Goal: Transaction & Acquisition: Purchase product/service

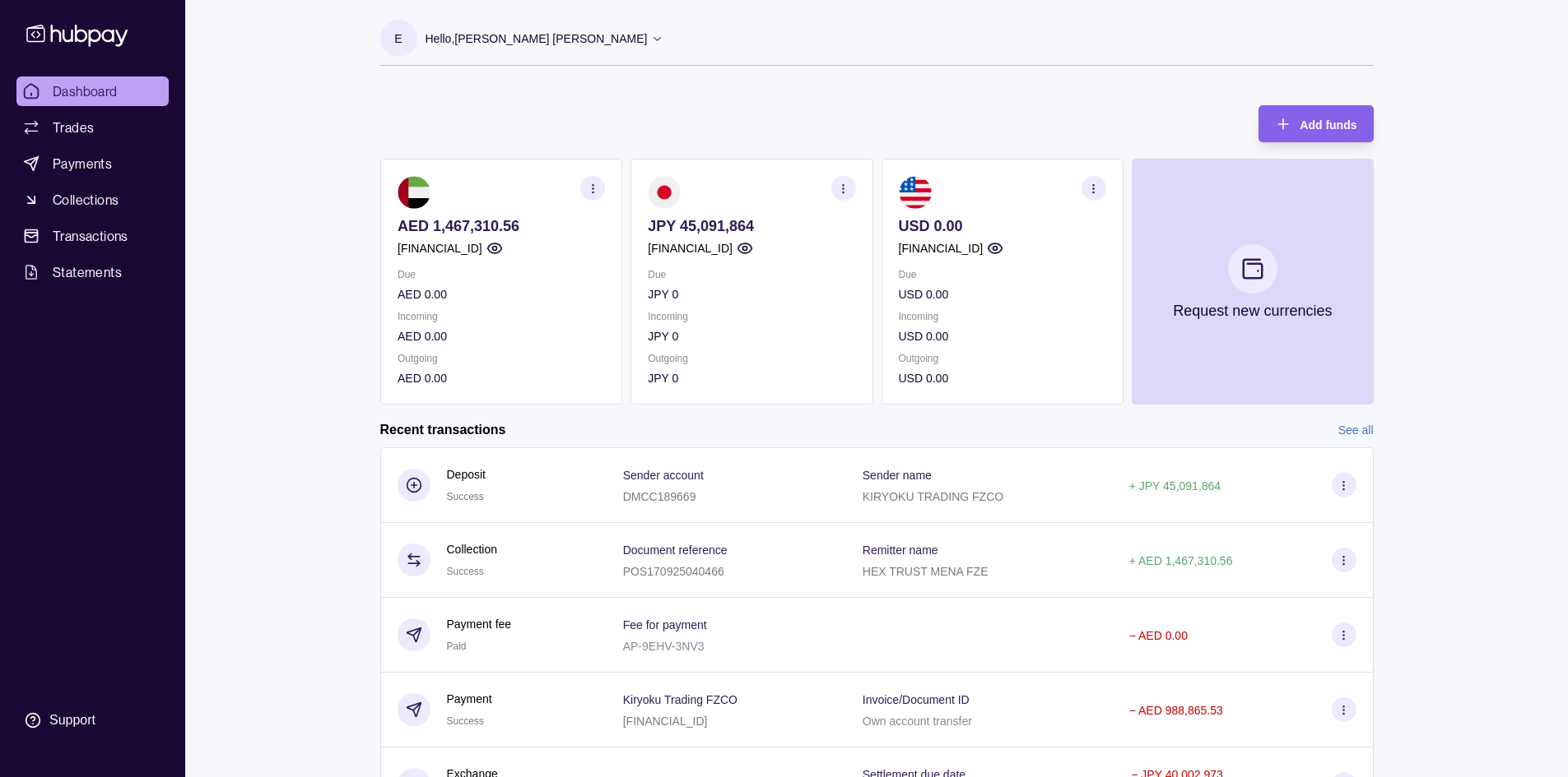
click at [843, 189] on circle "button" at bounding box center [842, 188] width 1 height 1
click at [210, 588] on div "Dashboard Trades Payments Collections Transactions Statements Support E Hello, …" at bounding box center [784, 437] width 1568 height 875
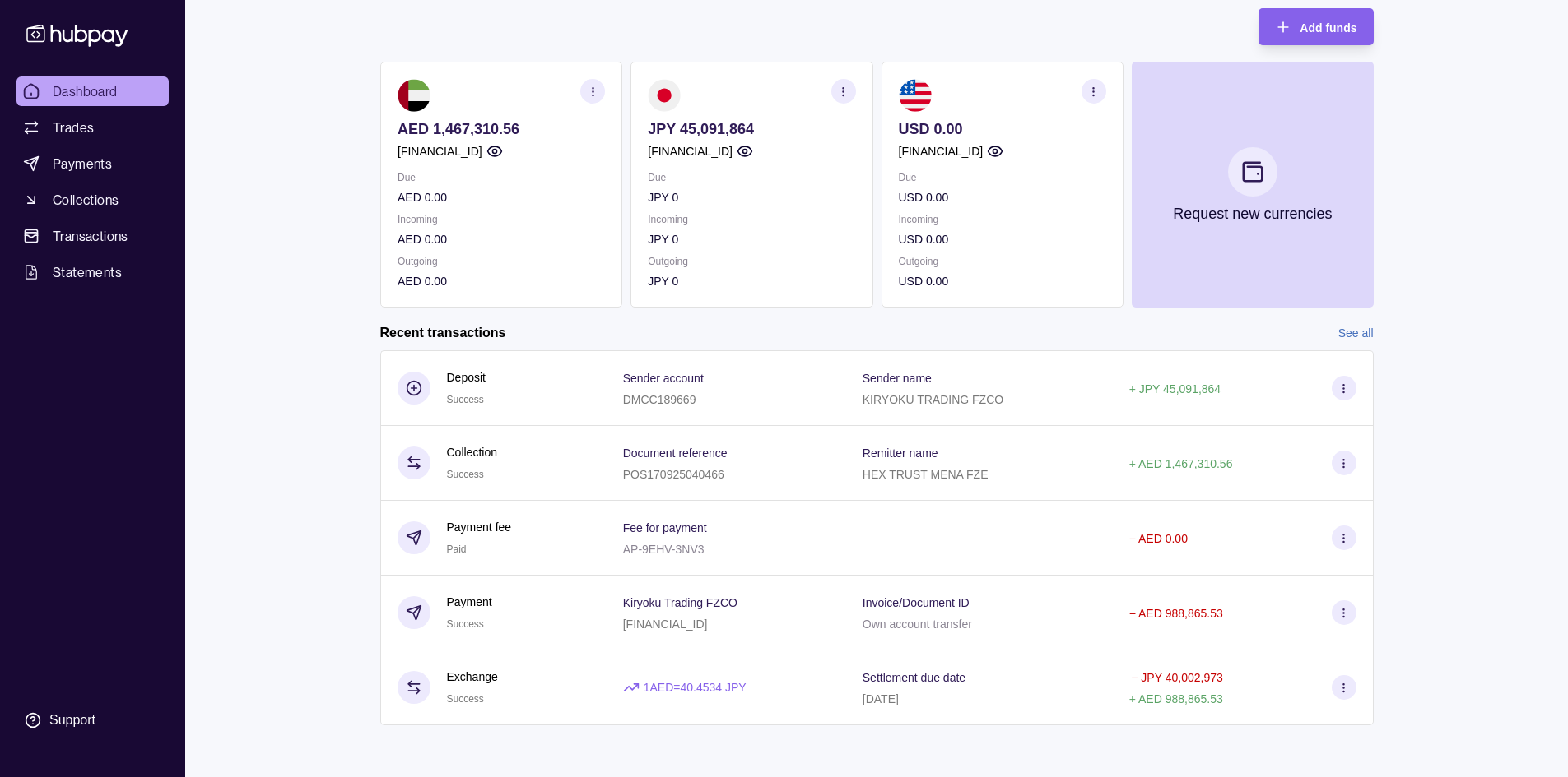
scroll to position [98, 0]
click at [108, 237] on span "Transactions" at bounding box center [90, 235] width 76 height 20
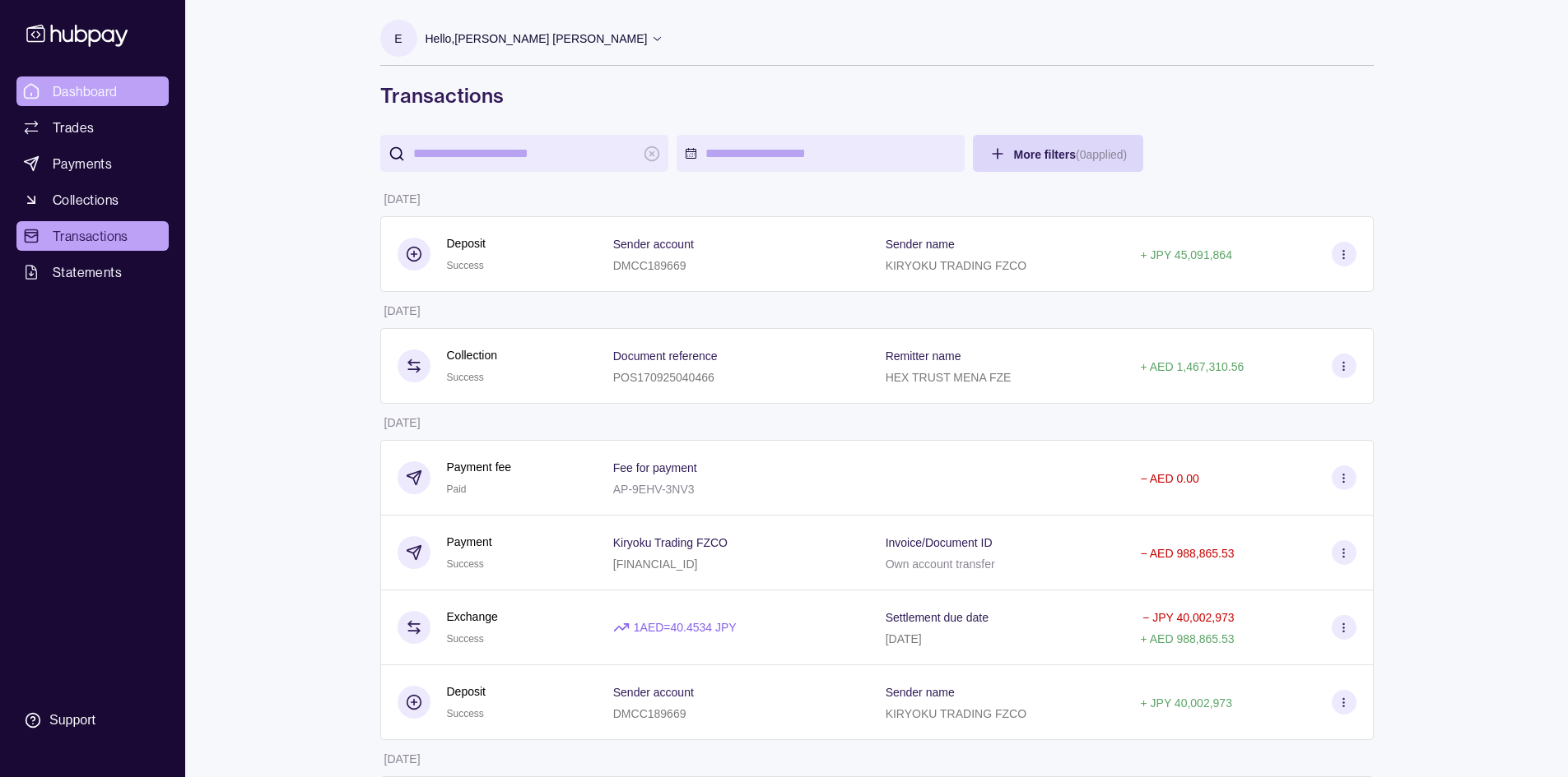
click at [79, 84] on span "Dashboard" at bounding box center [84, 91] width 65 height 20
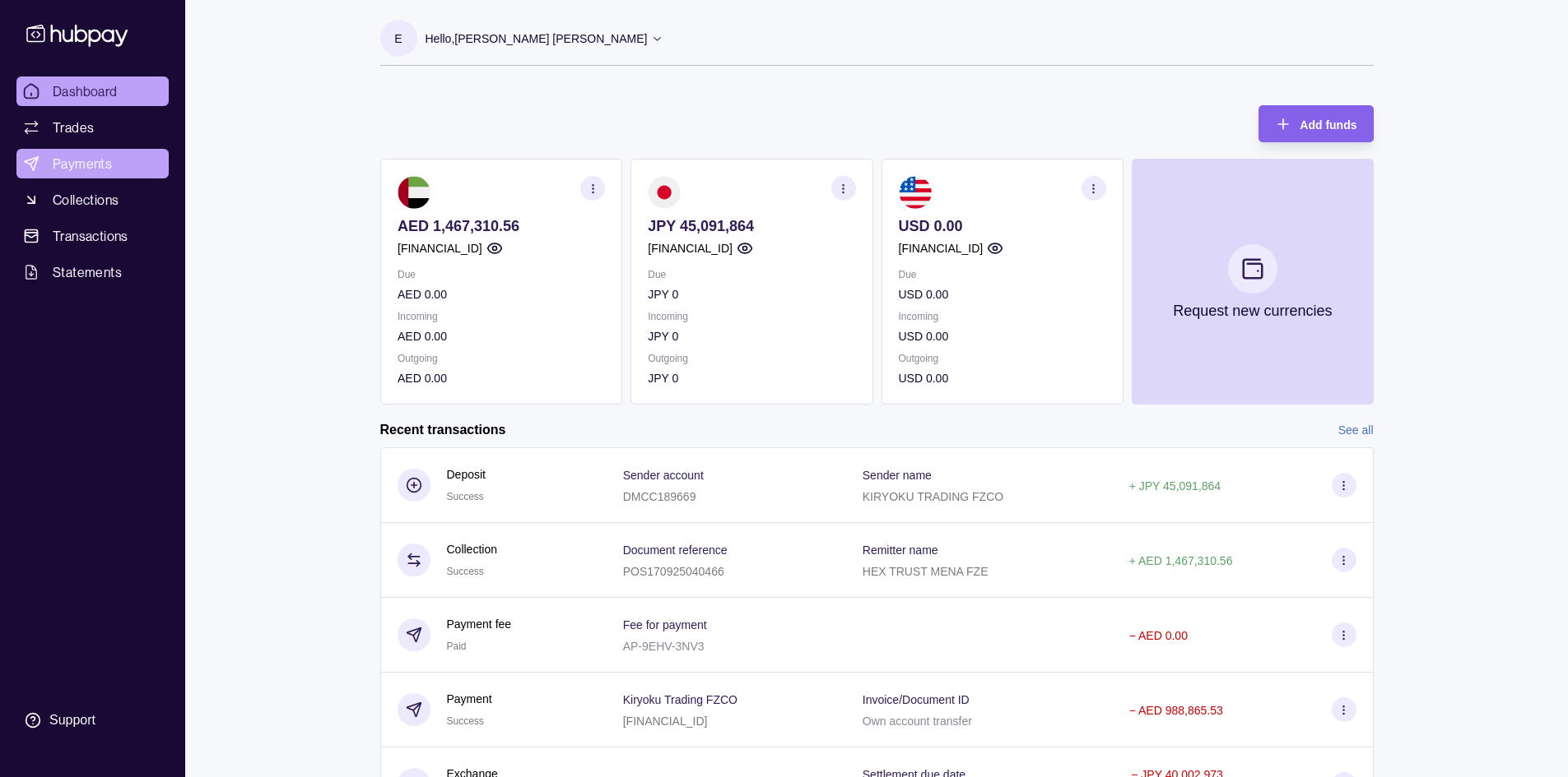
click at [87, 161] on span "Payments" at bounding box center [82, 163] width 59 height 20
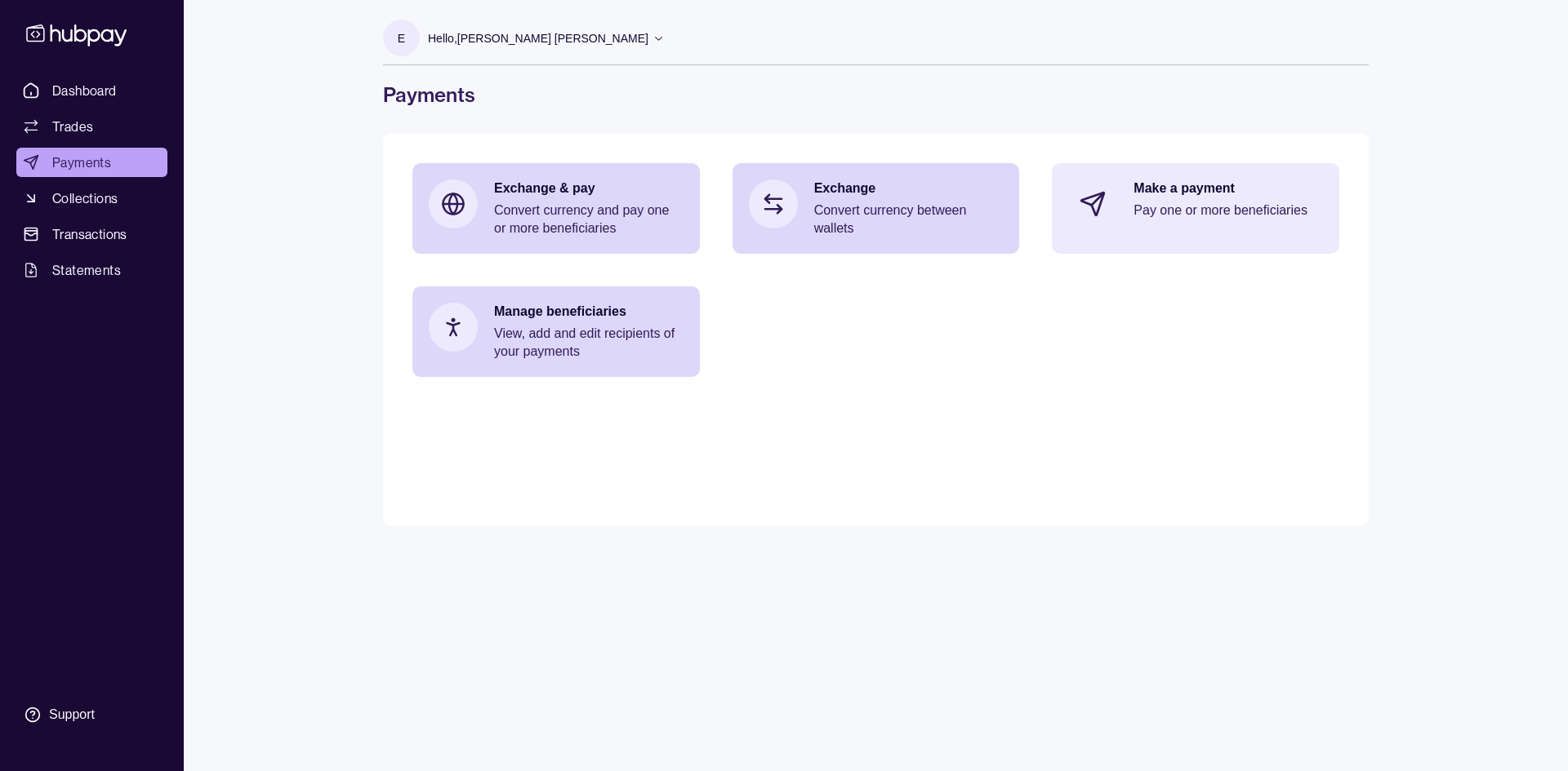
click at [1151, 190] on p "Make a payment" at bounding box center [1227, 188] width 189 height 18
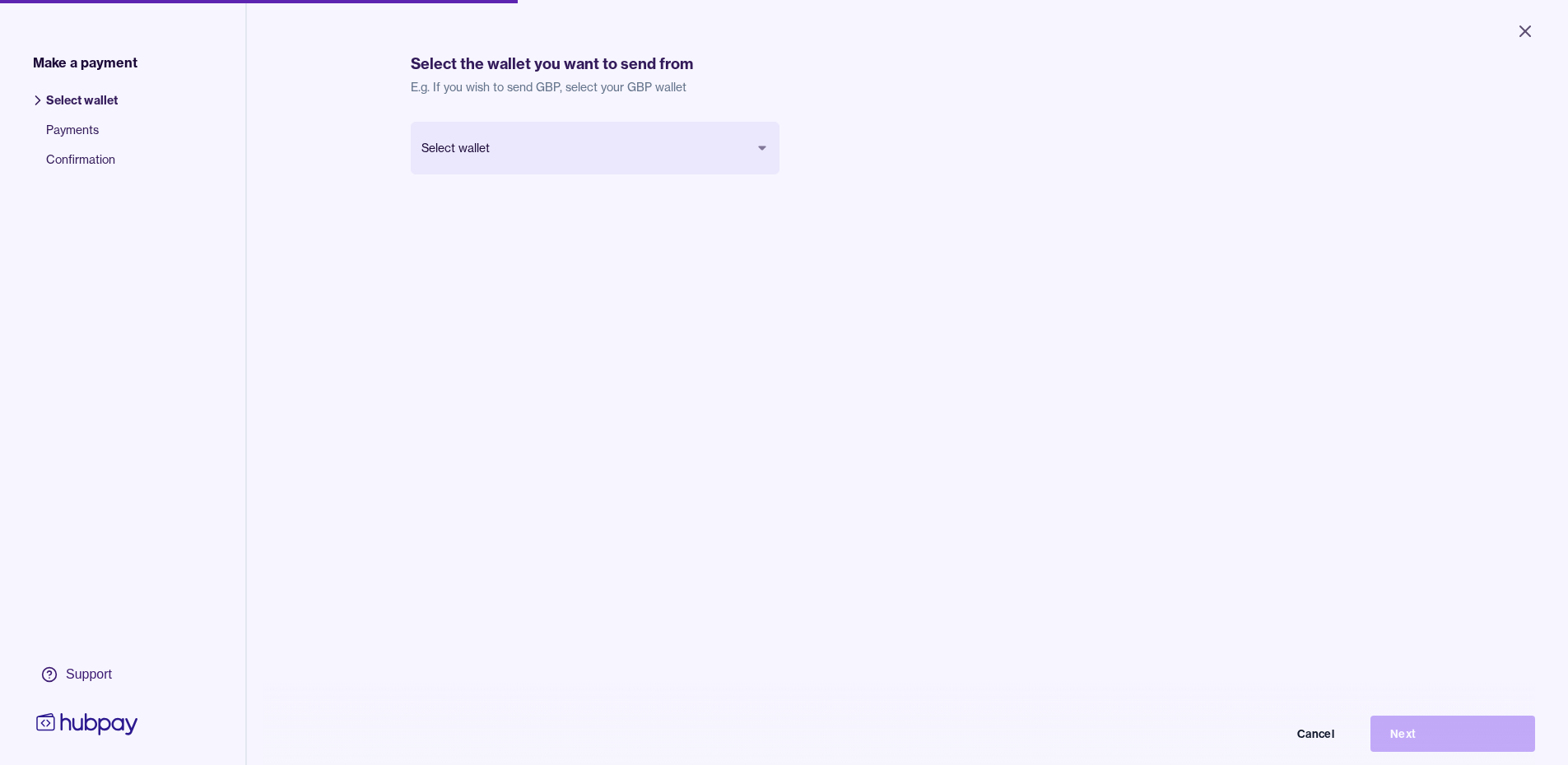
click at [488, 150] on body "Close Make a payment Select wallet Payments Confirmation Support Select the wal…" at bounding box center [784, 382] width 1568 height 765
click at [1440, 742] on button "Next" at bounding box center [1451, 734] width 164 height 36
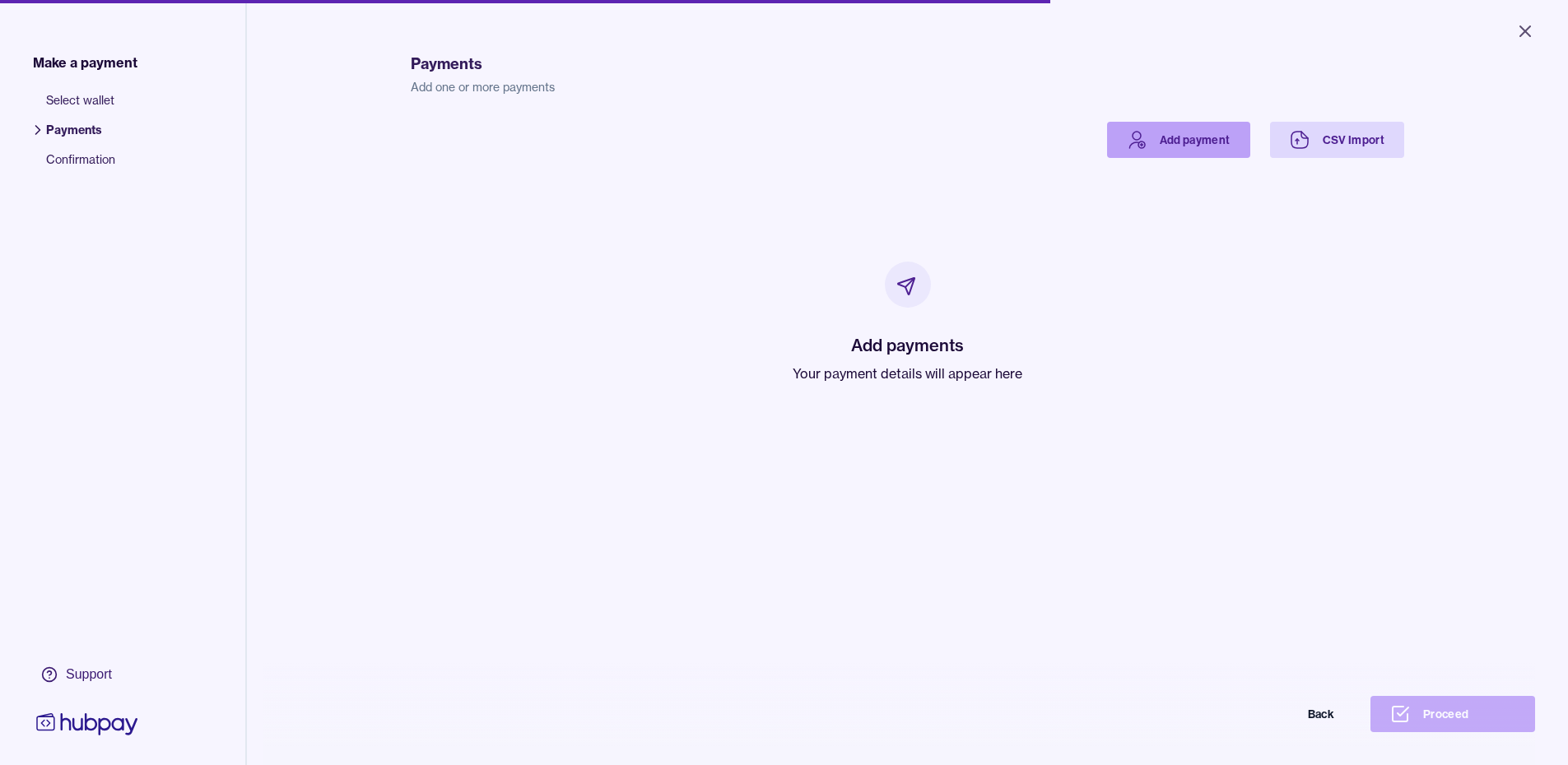
click at [1155, 152] on link "Add payment" at bounding box center [1178, 140] width 143 height 36
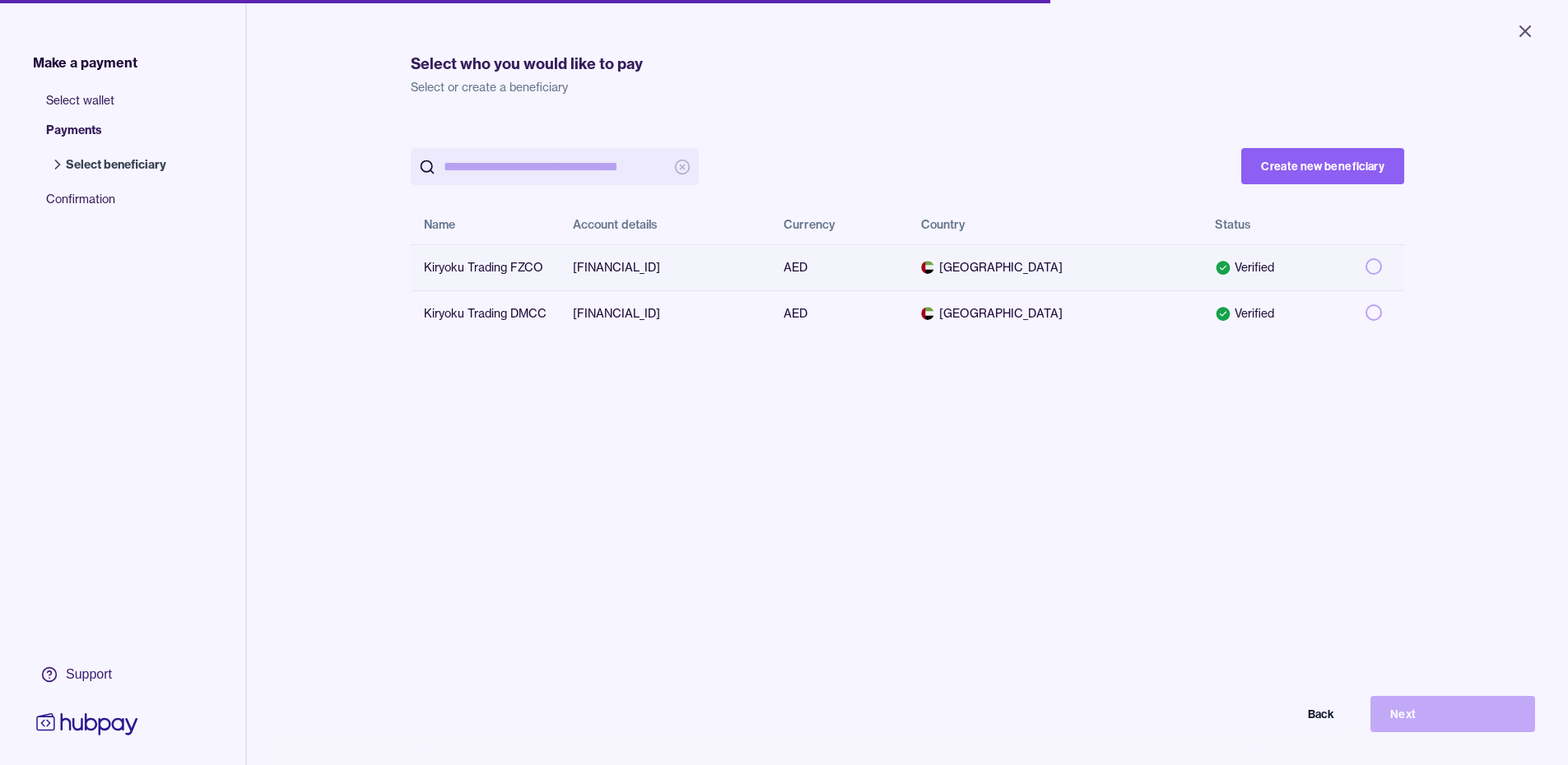
click at [1365, 264] on button "button" at bounding box center [1372, 266] width 16 height 16
click at [1365, 265] on button "button" at bounding box center [1372, 266] width 16 height 16
click at [1365, 309] on button "button" at bounding box center [1372, 312] width 16 height 16
click at [1462, 717] on button "Next" at bounding box center [1451, 714] width 164 height 36
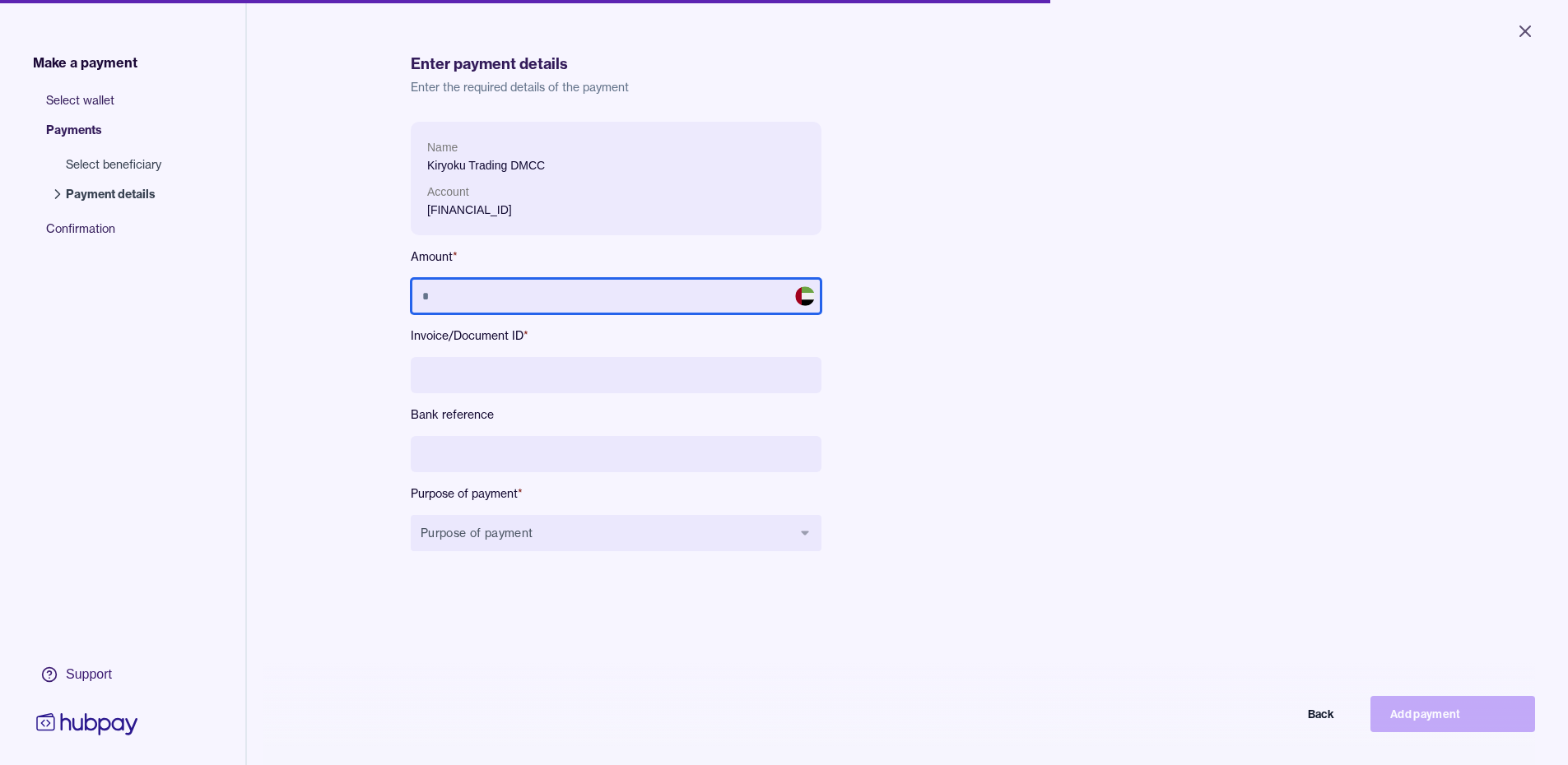
click at [513, 301] on input "text" at bounding box center [616, 296] width 411 height 36
type input "**********"
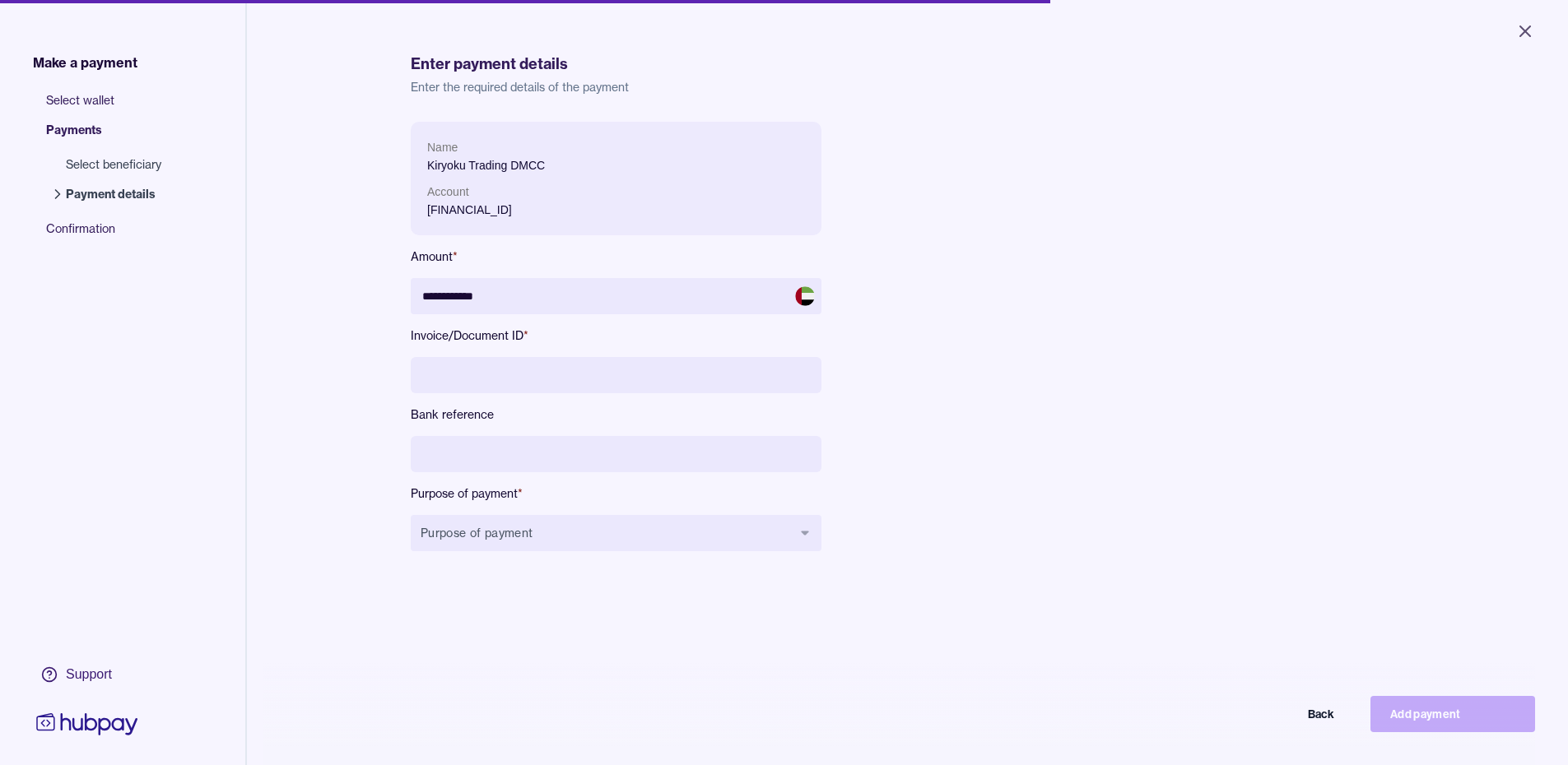
click at [511, 362] on input at bounding box center [616, 375] width 411 height 36
drag, startPoint x: 413, startPoint y: 373, endPoint x: 554, endPoint y: 373, distance: 141.0
click at [554, 373] on input "**********" at bounding box center [616, 375] width 411 height 36
type input "**********"
click at [508, 439] on input at bounding box center [616, 454] width 411 height 36
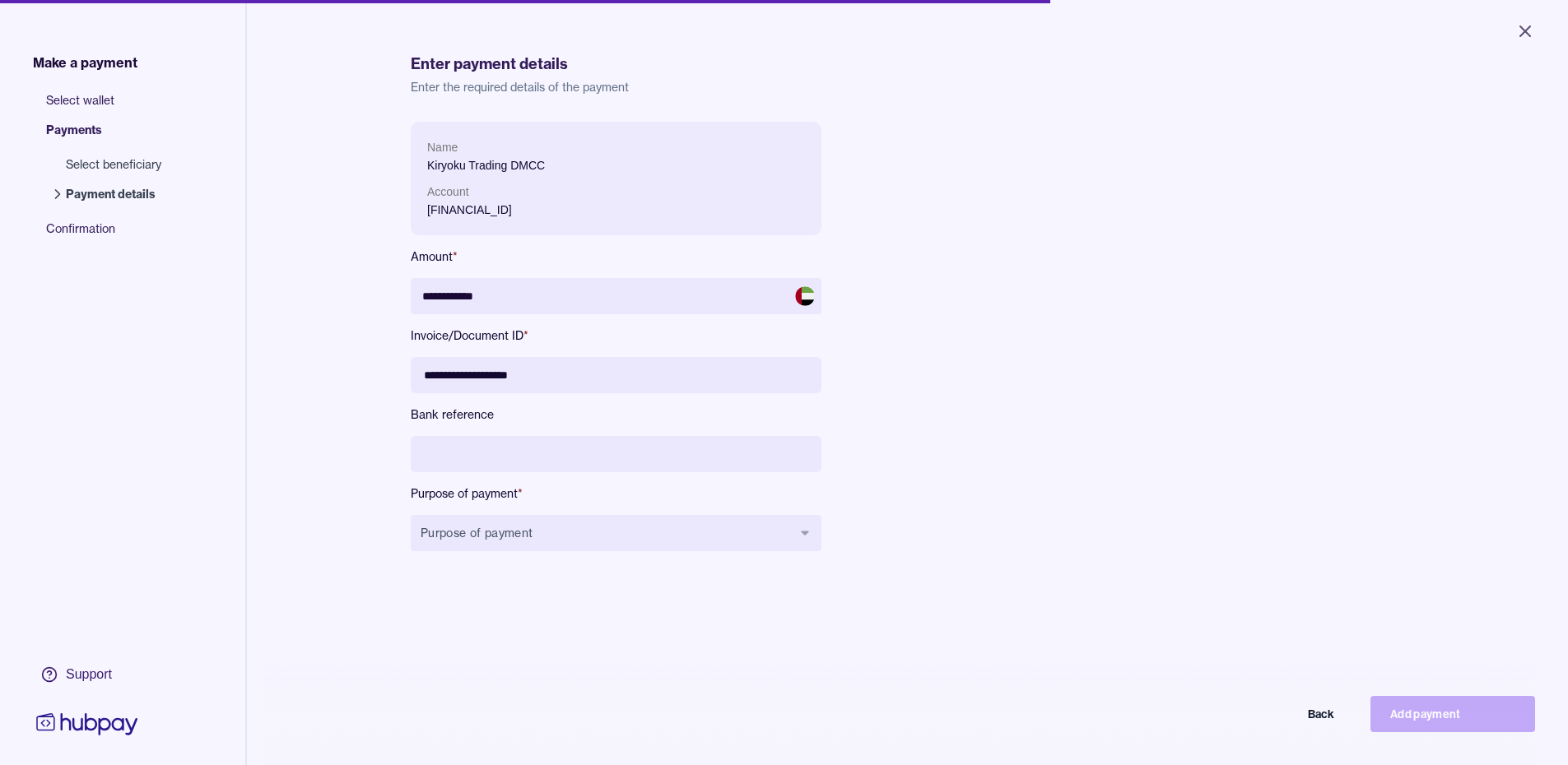
paste input "**********"
type input "**********"
click at [508, 533] on button "Purpose of payment" at bounding box center [616, 533] width 411 height 36
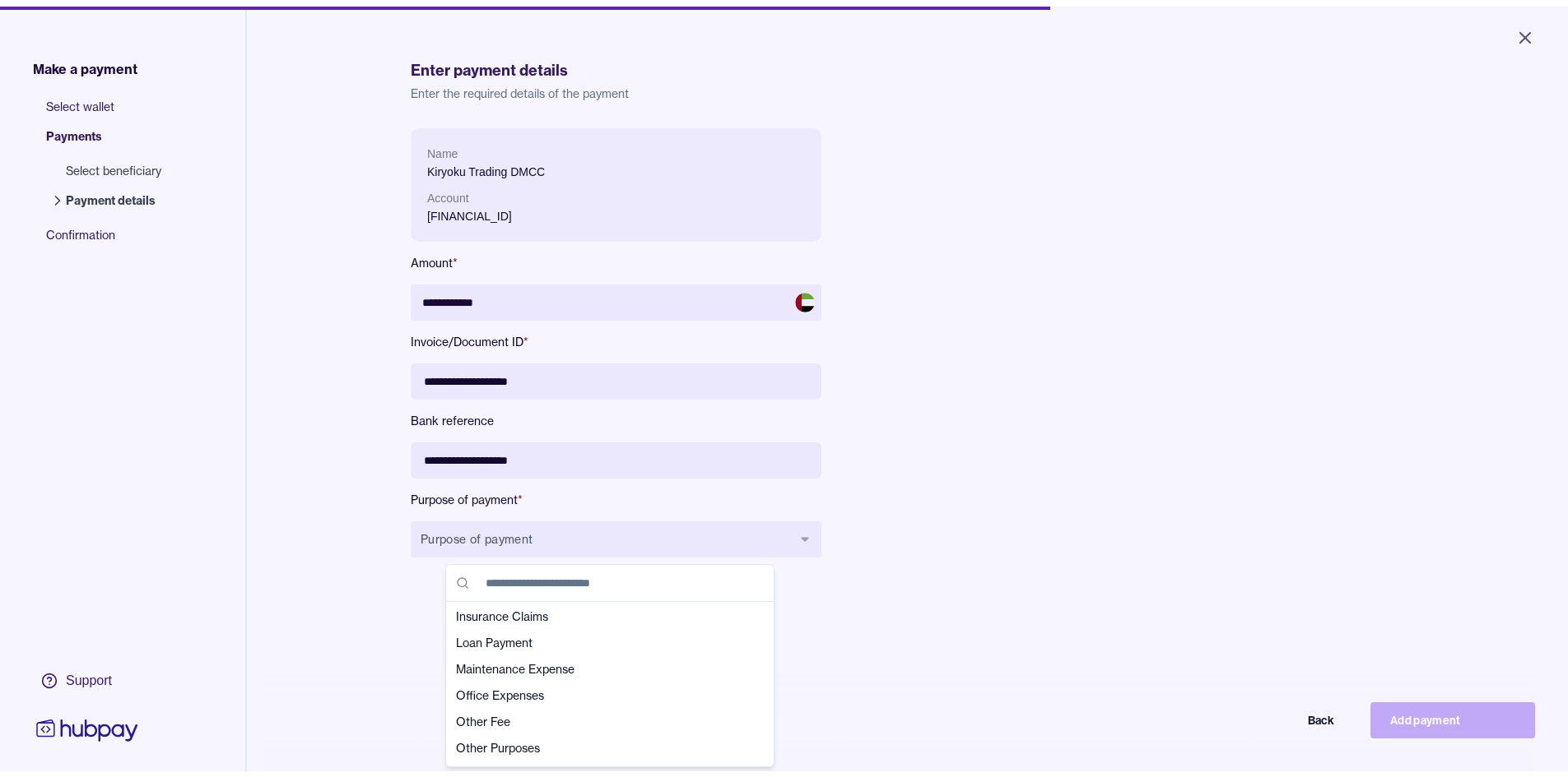
scroll to position [329, 0]
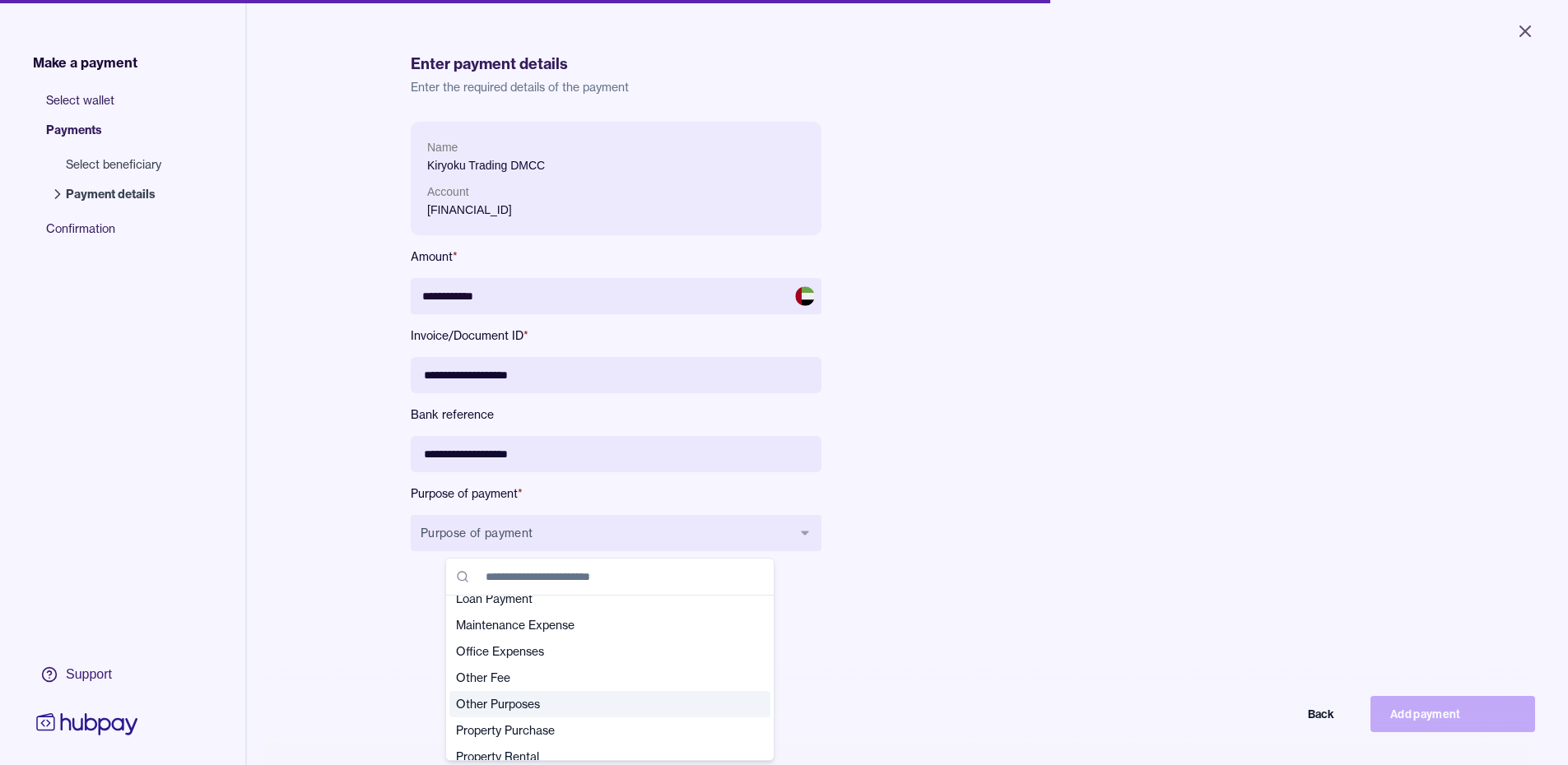
click at [516, 703] on span "Other Purposes" at bounding box center [599, 703] width 288 height 16
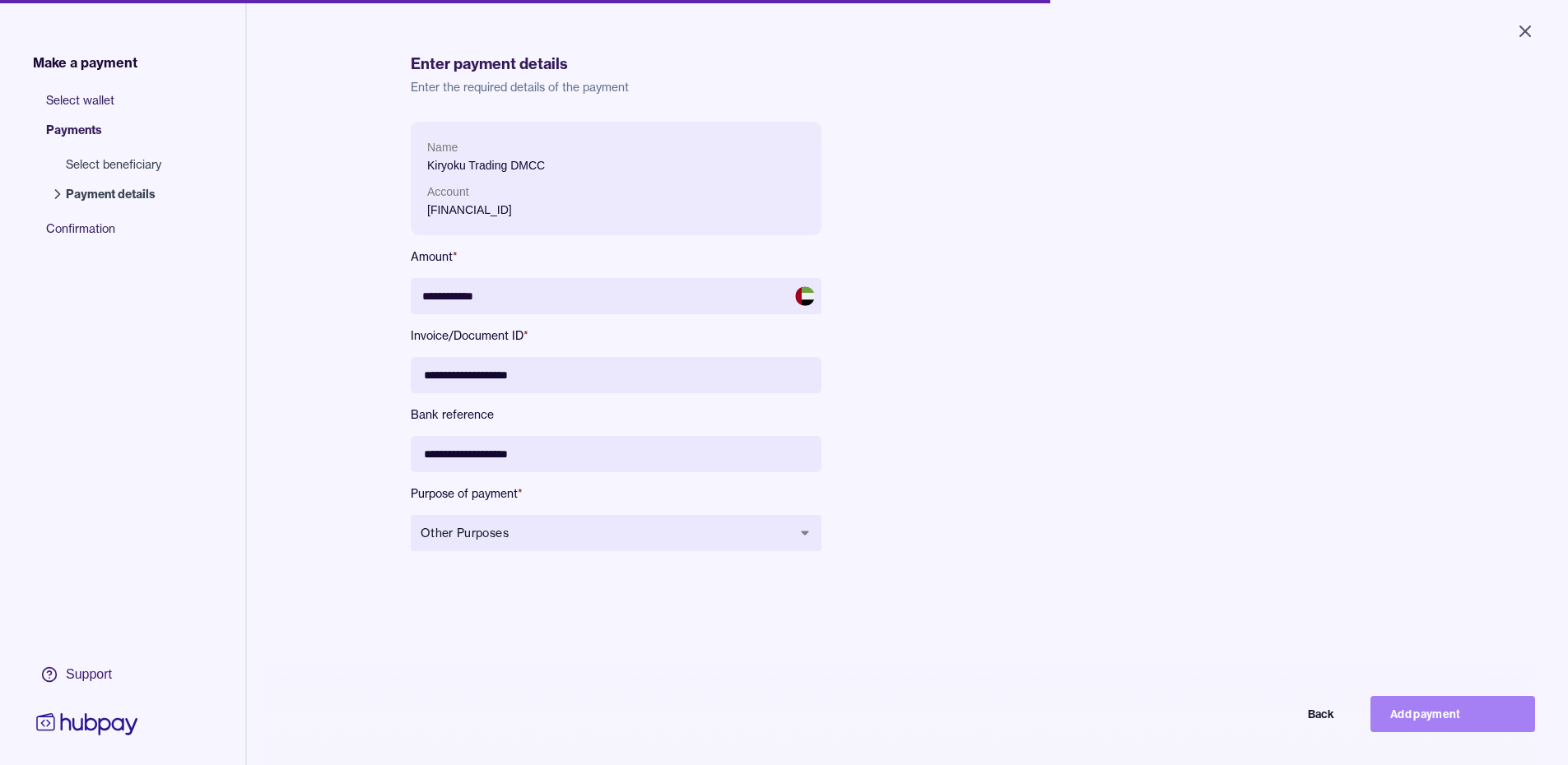
click at [1451, 724] on button "Add payment" at bounding box center [1451, 714] width 164 height 36
type input "**********"
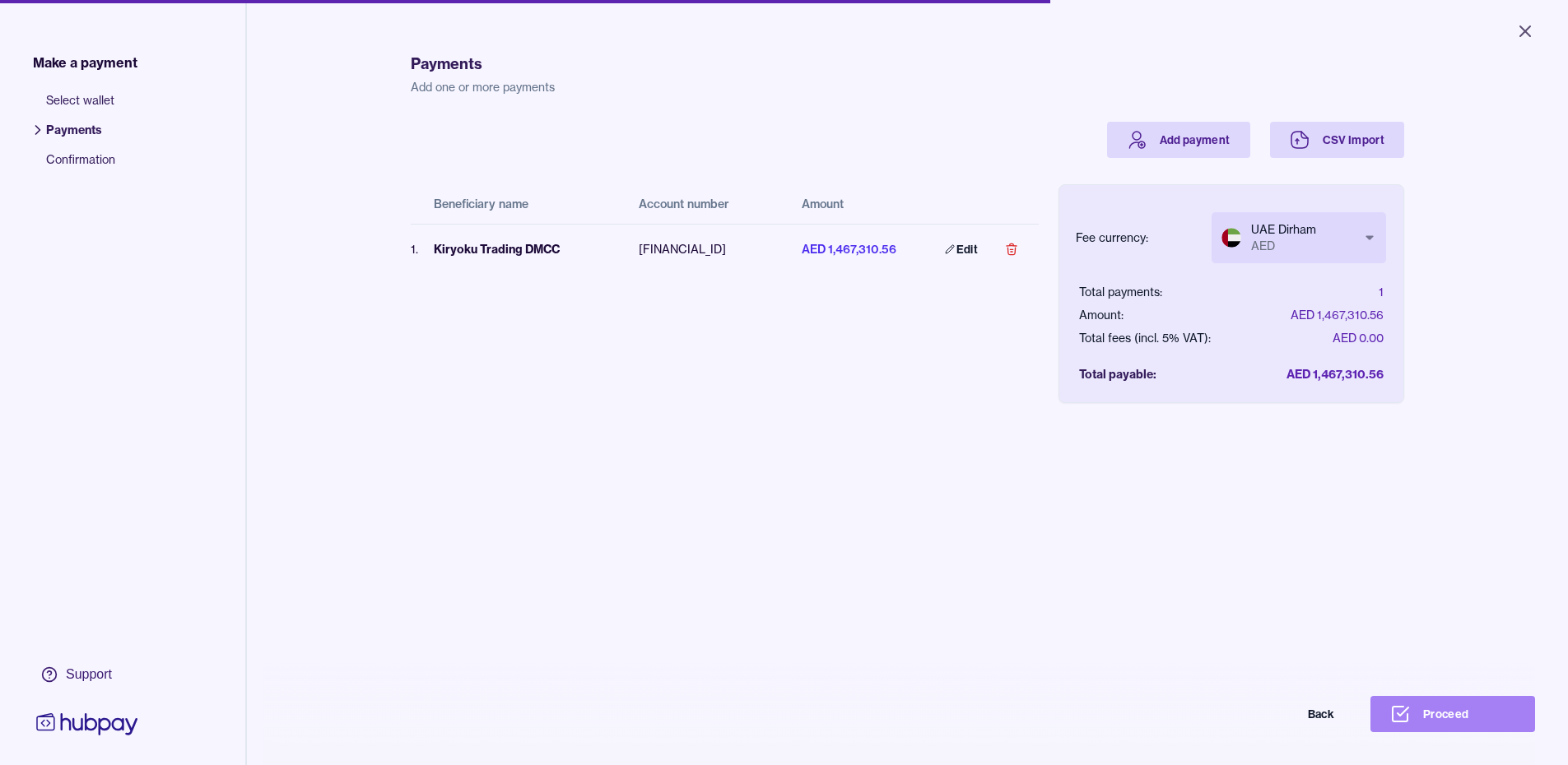
click at [1454, 720] on button "Proceed" at bounding box center [1451, 714] width 164 height 36
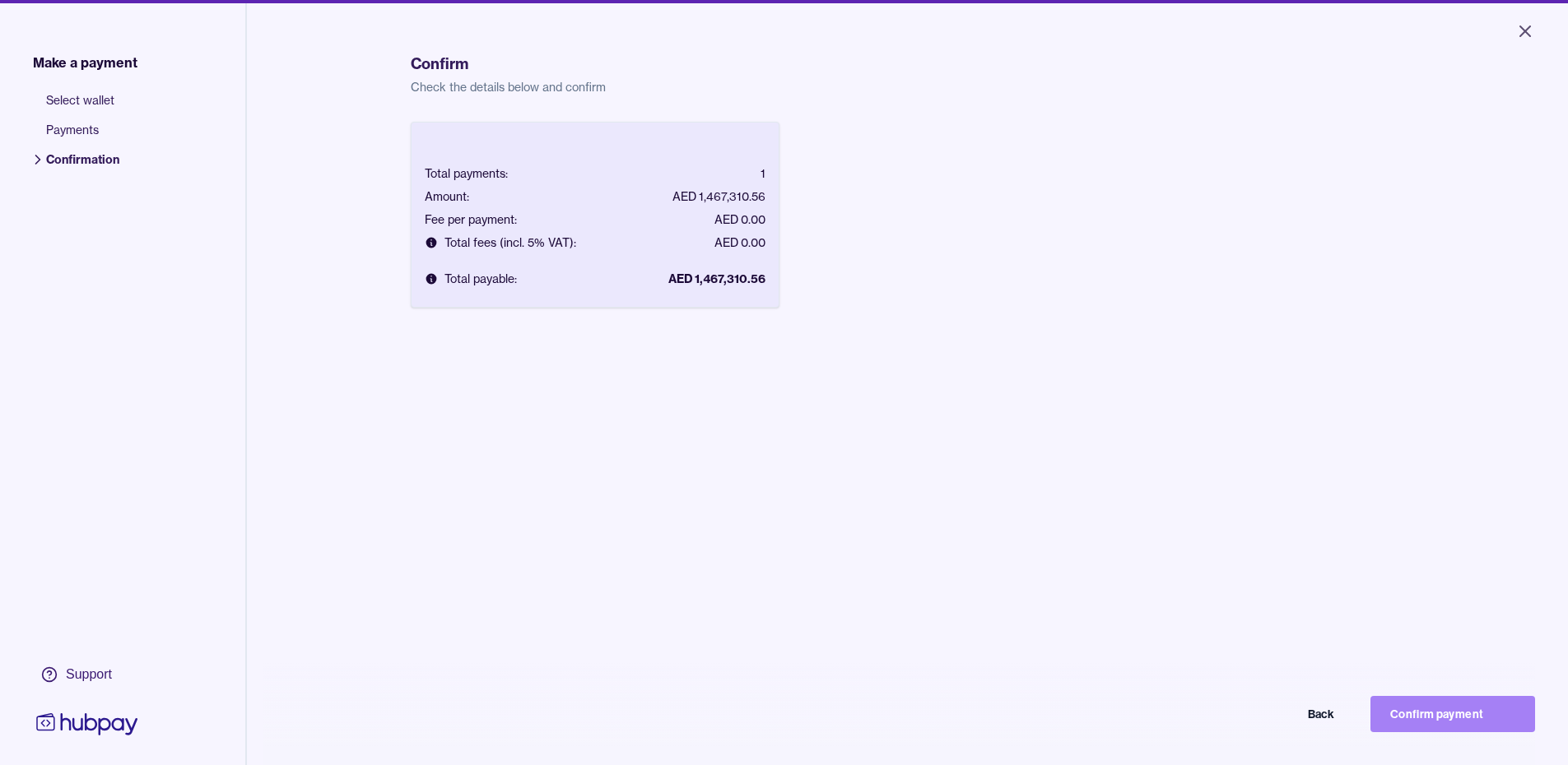
click at [1466, 717] on button "Confirm payment" at bounding box center [1451, 714] width 164 height 36
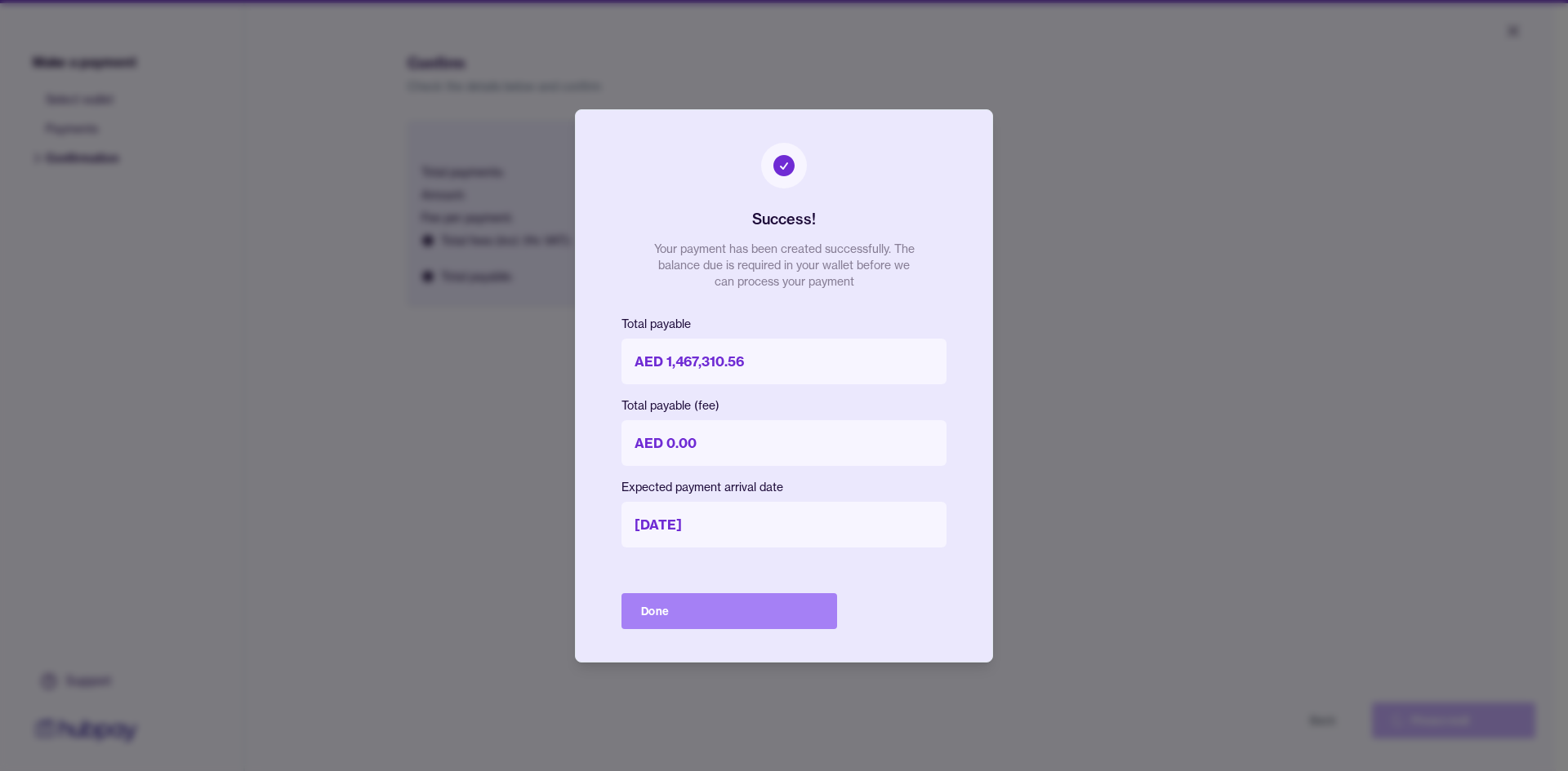
click at [729, 601] on button "Done" at bounding box center [729, 611] width 216 height 36
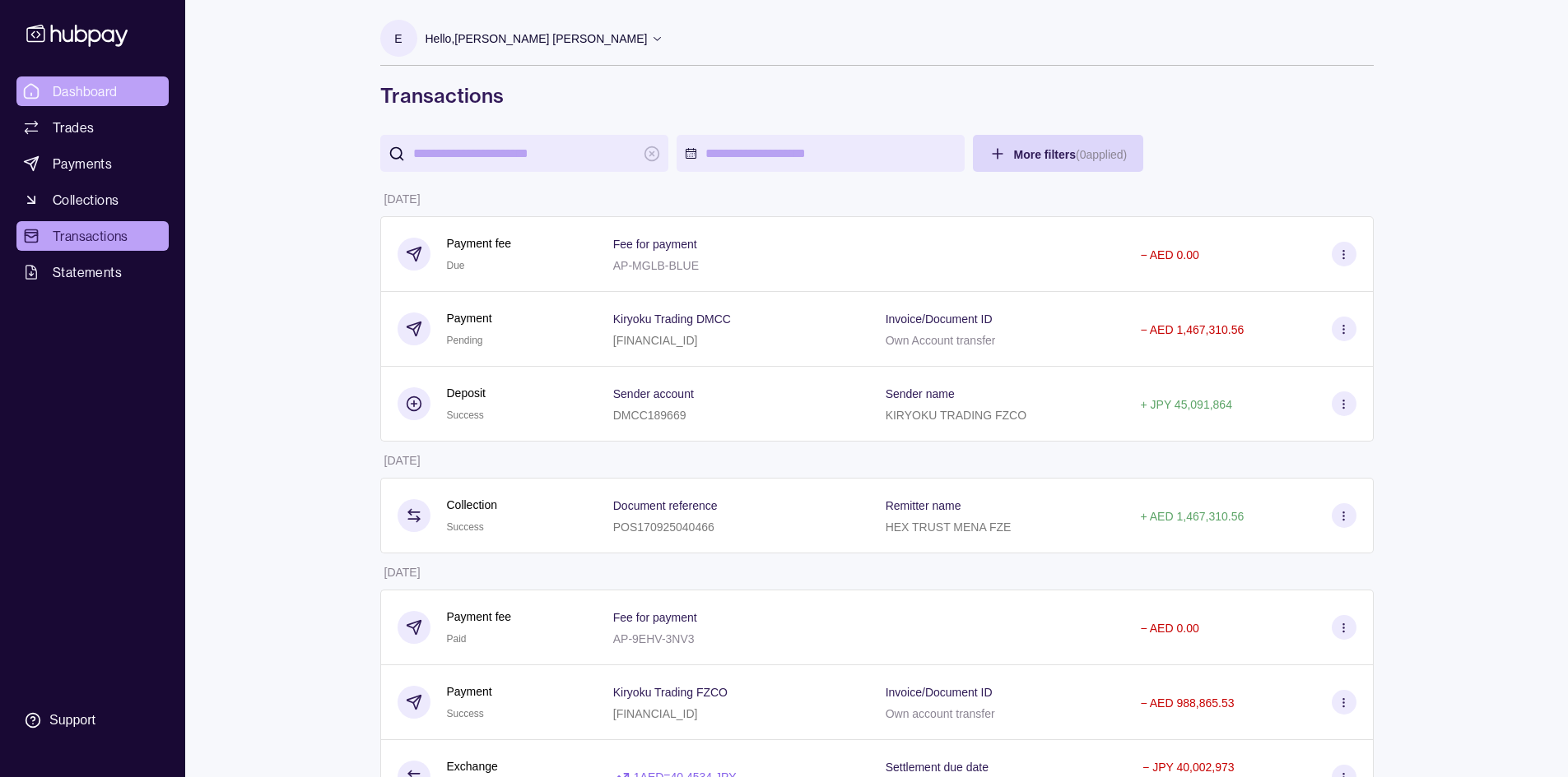
click at [68, 92] on span "Dashboard" at bounding box center [84, 91] width 65 height 20
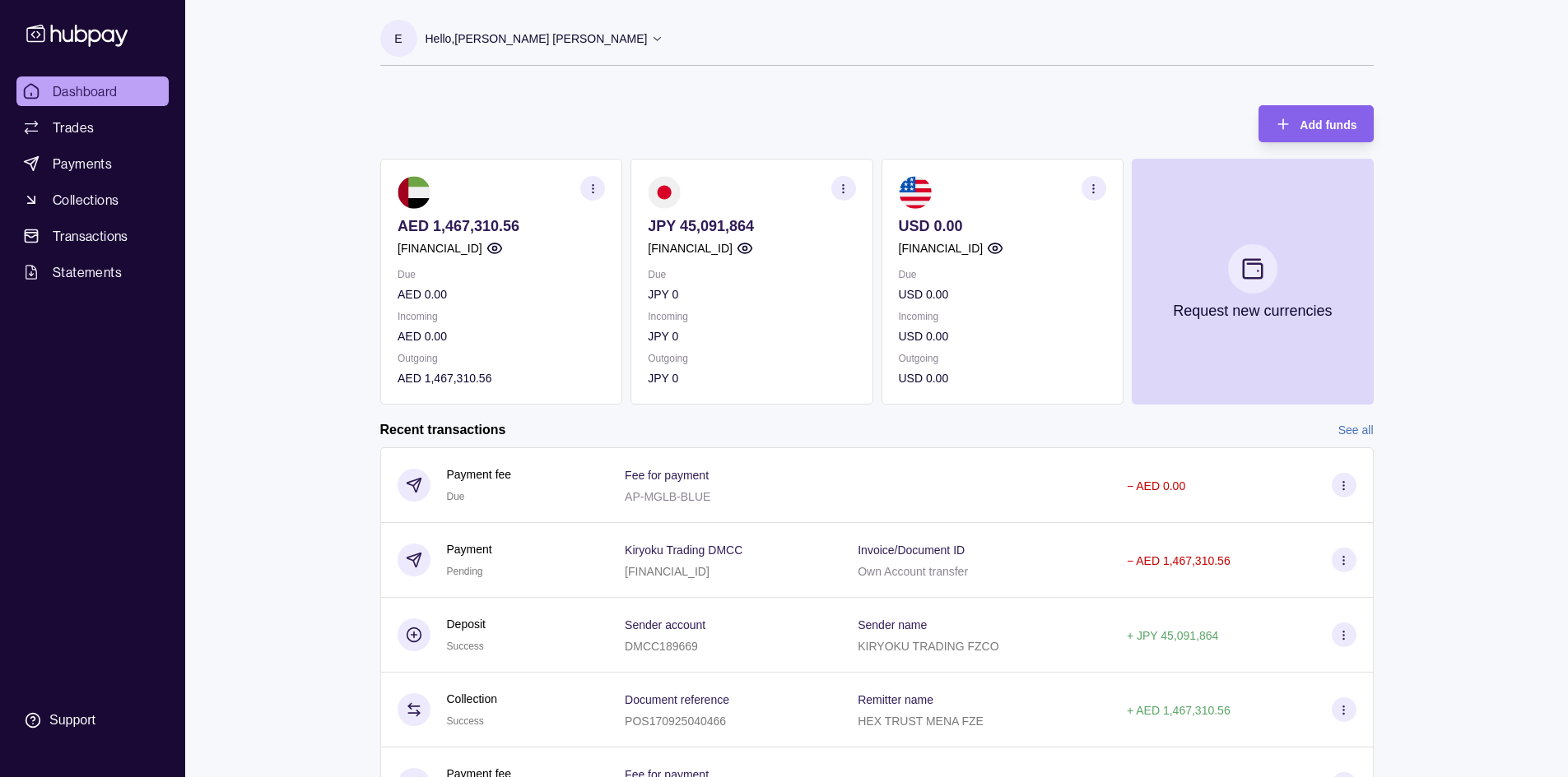
click at [651, 37] on icon at bounding box center [657, 38] width 12 height 12
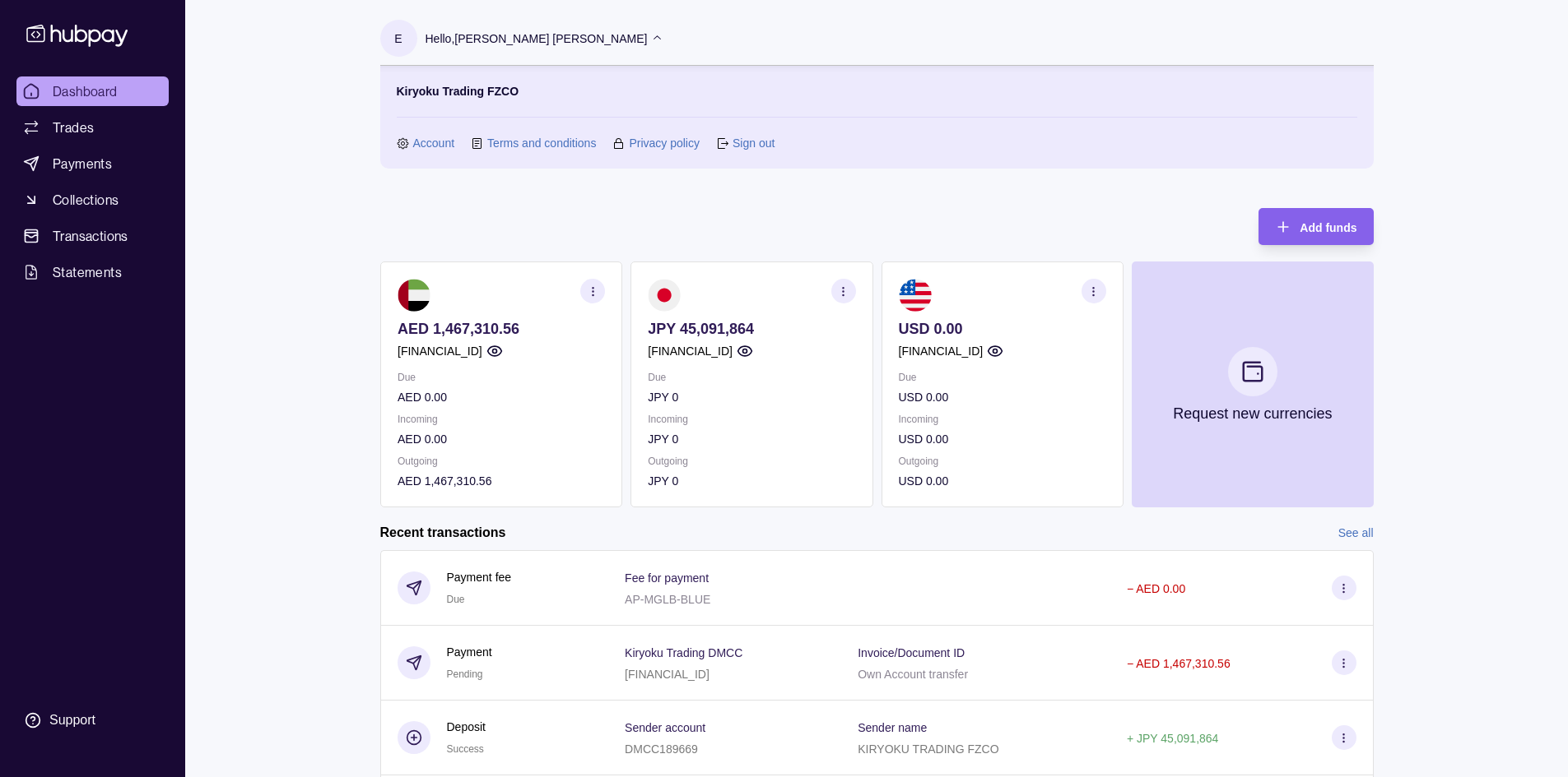
click at [742, 143] on link "Sign out" at bounding box center [754, 142] width 42 height 18
